Goal: Task Accomplishment & Management: Use online tool/utility

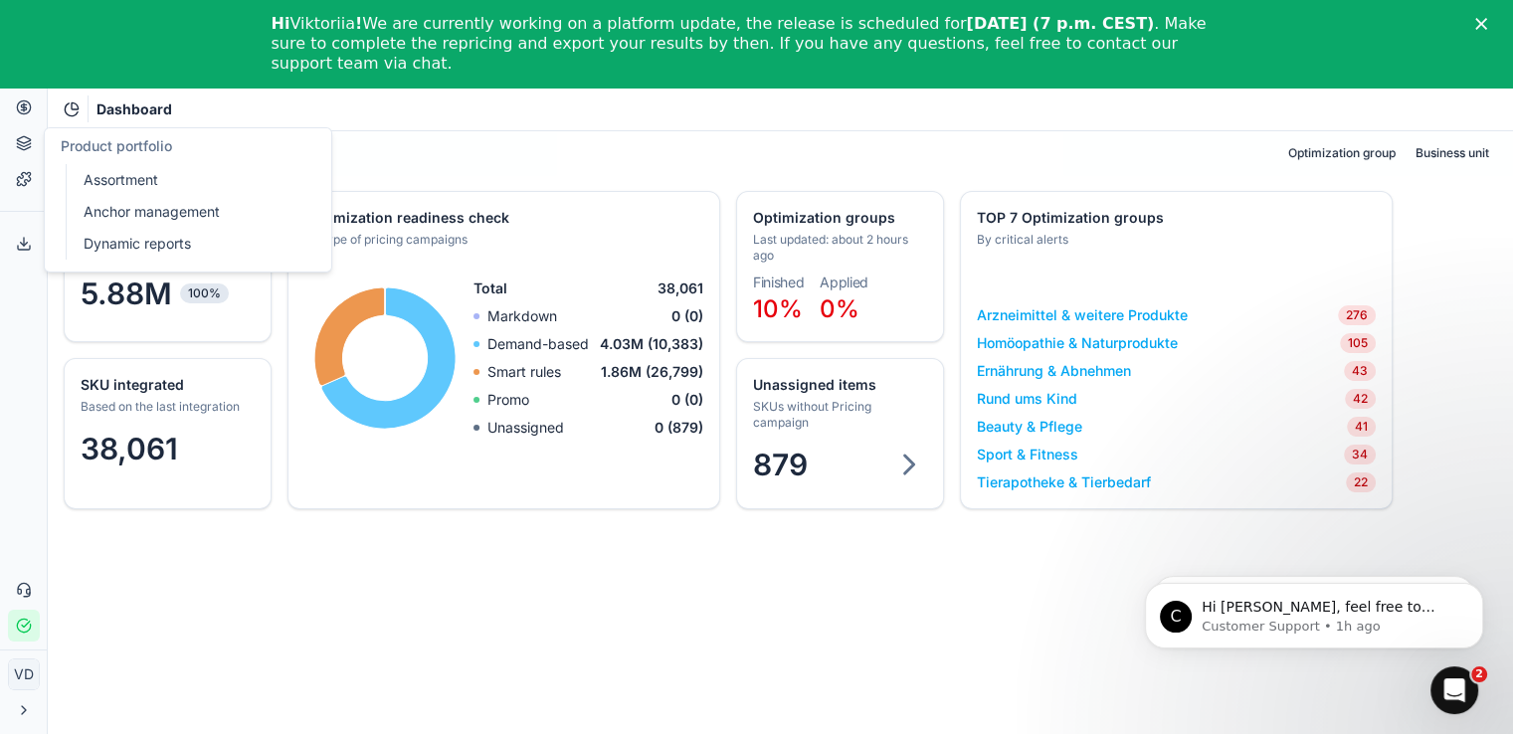
click at [15, 144] on button "Product portfolio" at bounding box center [24, 143] width 32 height 32
click at [94, 166] on link "Assortment" at bounding box center [192, 180] width 232 height 28
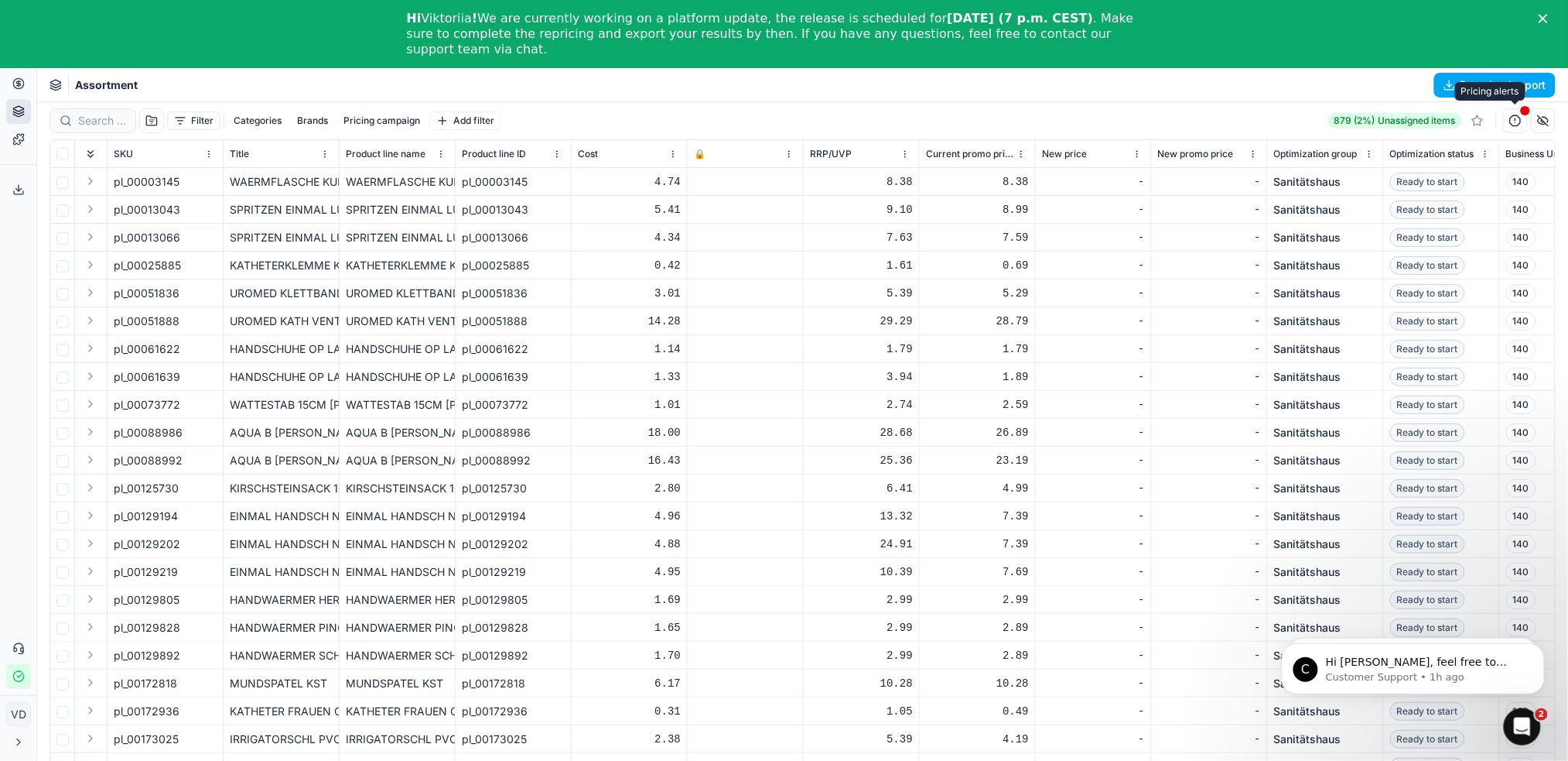
click at [1188, 127] on button "button" at bounding box center [1515, 121] width 25 height 25
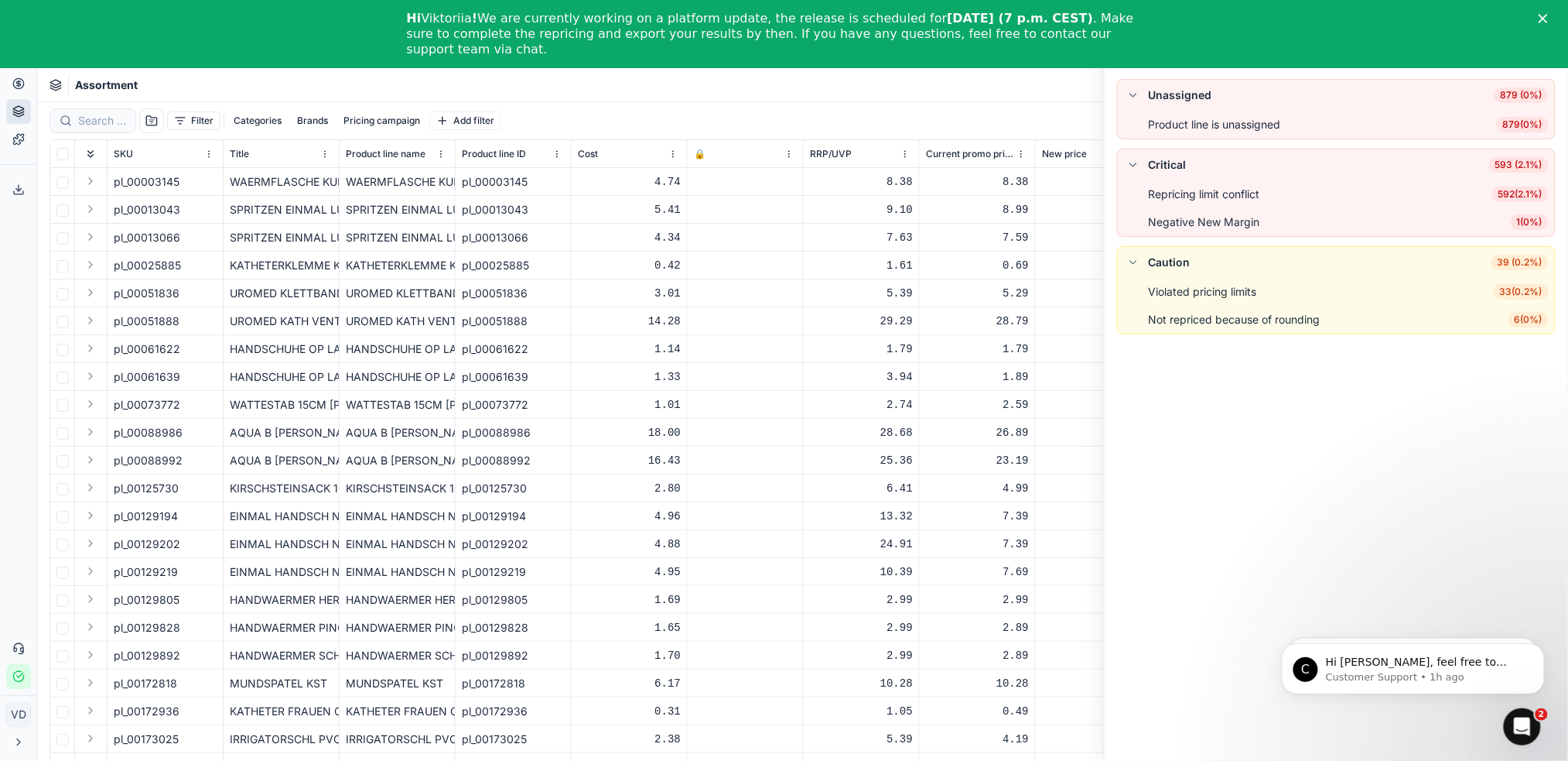
click at [1188, 223] on span "1 ( 0% )" at bounding box center [1529, 222] width 38 height 16
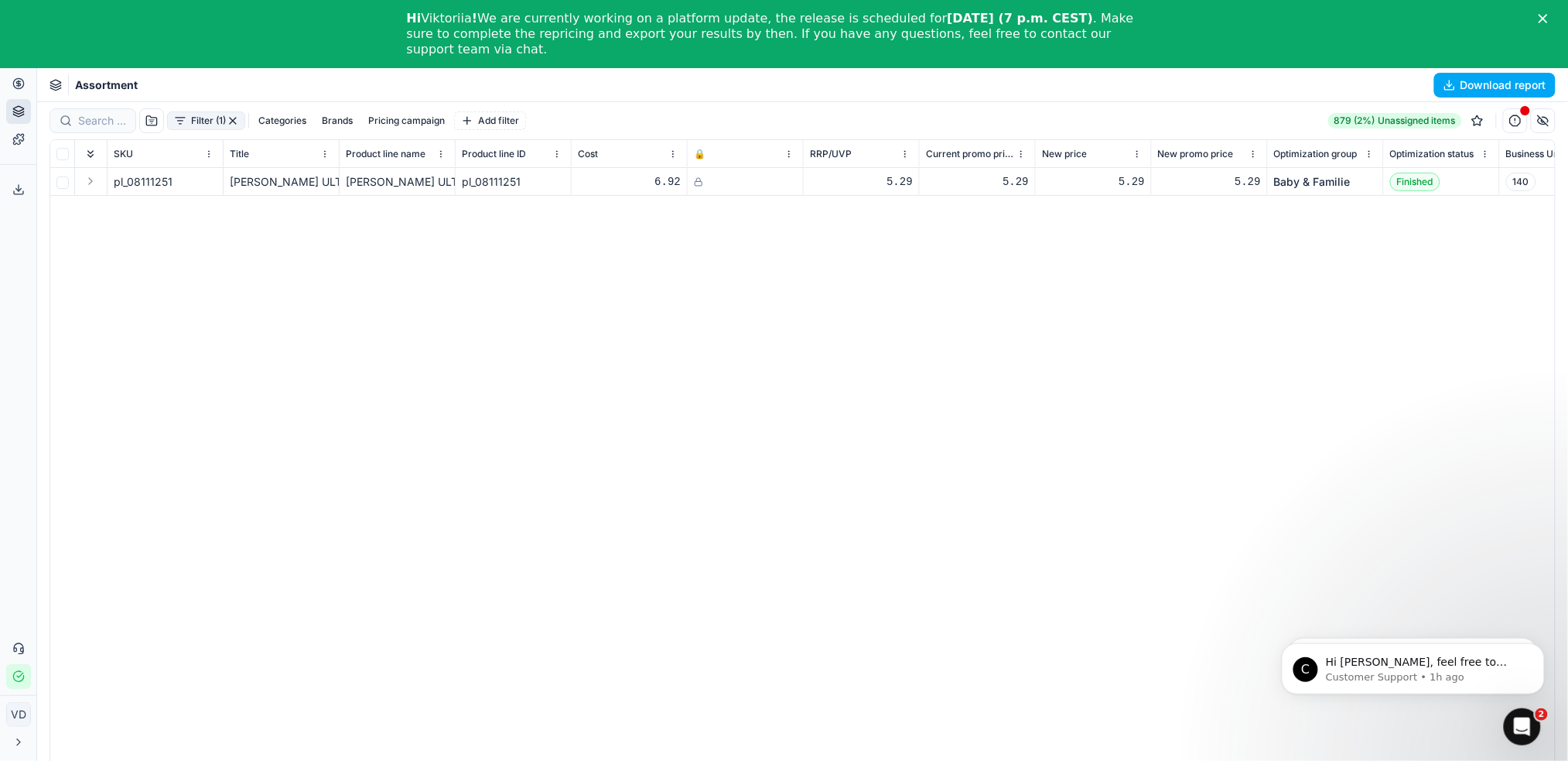
drag, startPoint x: 1580, startPoint y: 3, endPoint x: 769, endPoint y: 381, distance: 894.8
click at [769, 381] on div "pl_08111251 [PERSON_NAME] ULTRAFRUE x2 [PERSON_NAME] ULTRAFRUE x2 pl_08111251 6…" at bounding box center [803, 486] width 1504 height 636
click at [1188, 121] on button "button" at bounding box center [1543, 121] width 25 height 25
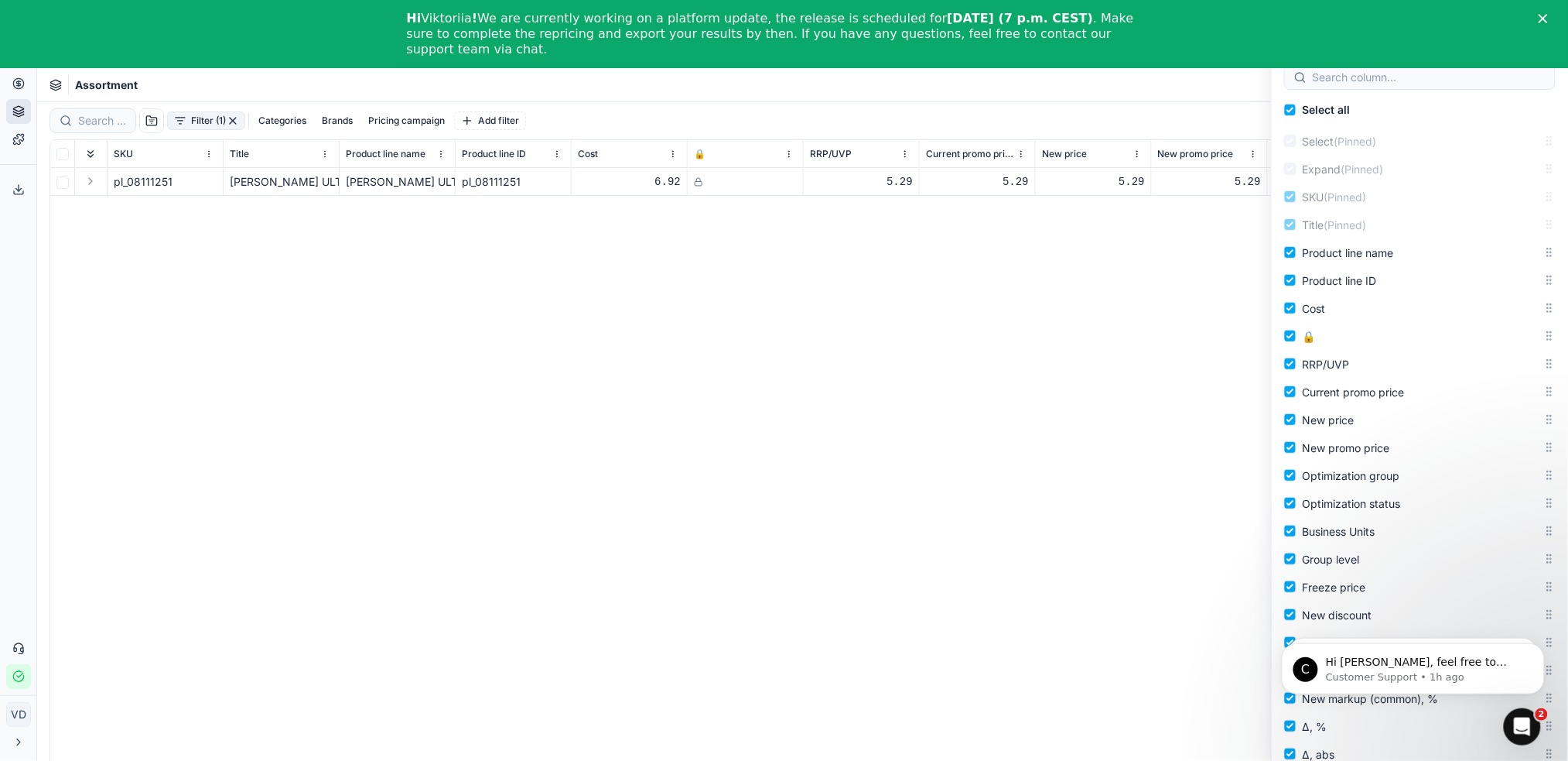
click at [1176, 92] on div "Assortment Download report" at bounding box center [803, 86] width 1531 height 34
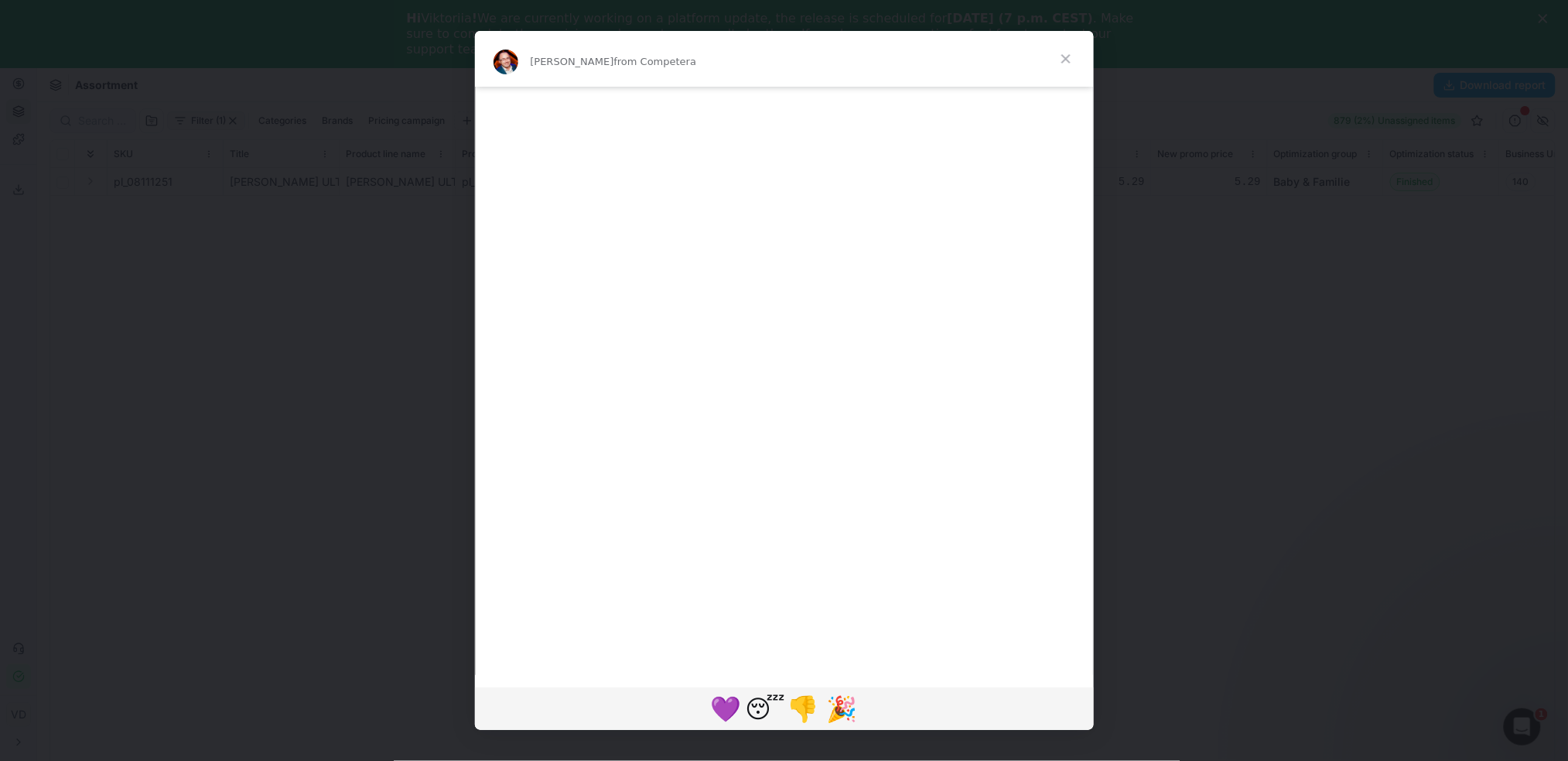
scroll to position [1309, 0]
click at [1067, 60] on span "Close" at bounding box center [1066, 59] width 56 height 56
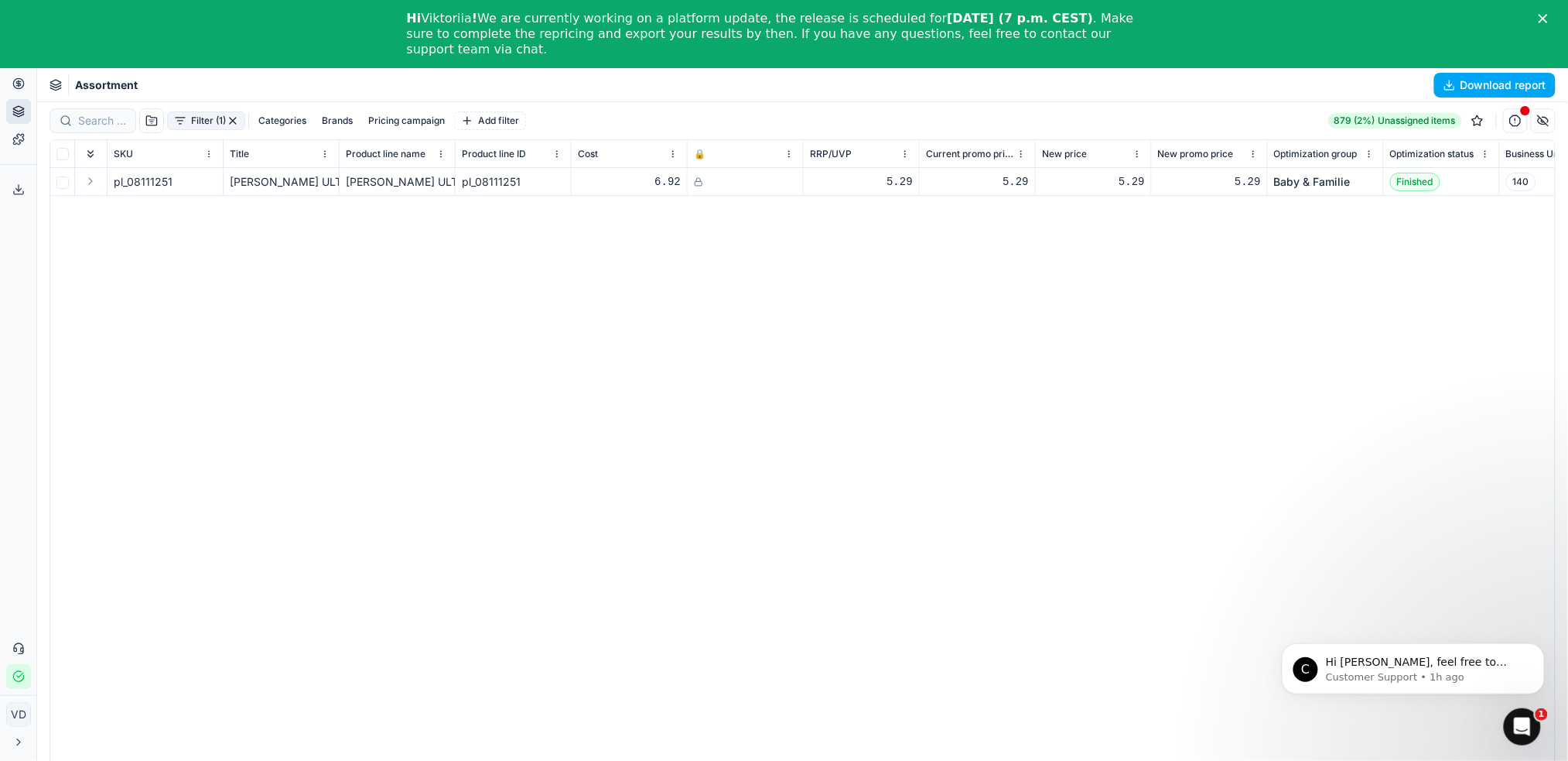
scroll to position [0, 0]
click at [1188, 570] on p "Customer Support • 1h ago" at bounding box center [1425, 676] width 200 height 14
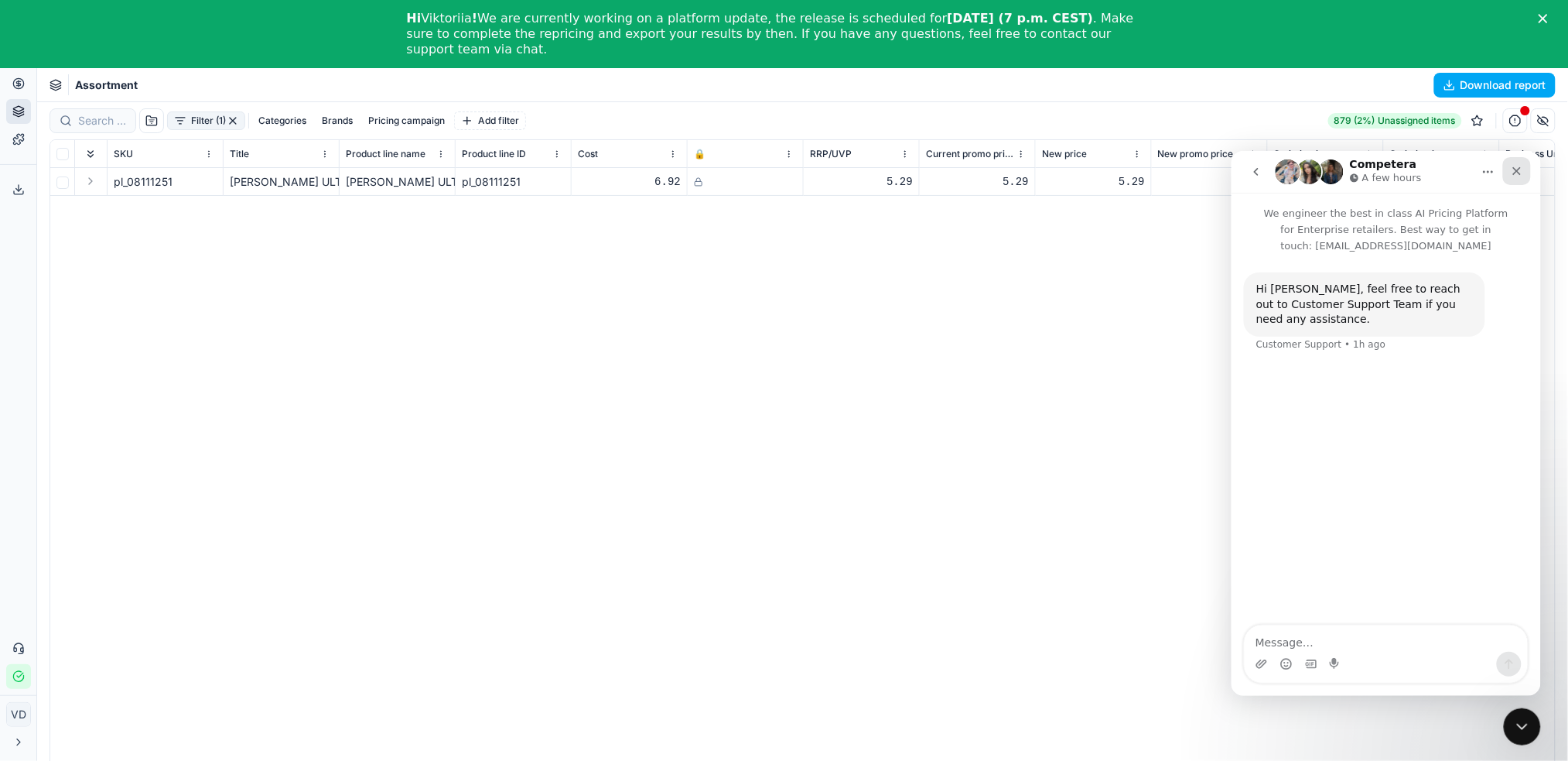
click at [1188, 164] on icon "Close" at bounding box center [1516, 170] width 12 height 12
